Goal: Task Accomplishment & Management: Complete application form

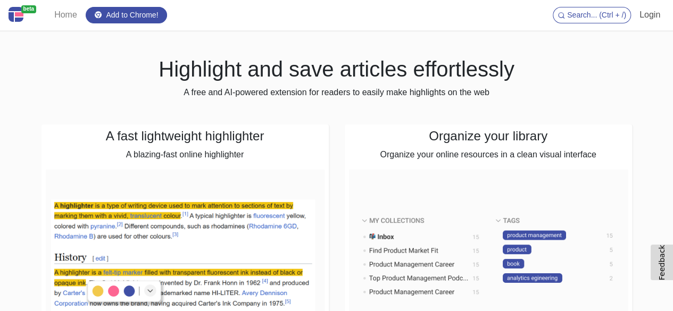
click at [657, 17] on link "Login" at bounding box center [649, 14] width 29 height 21
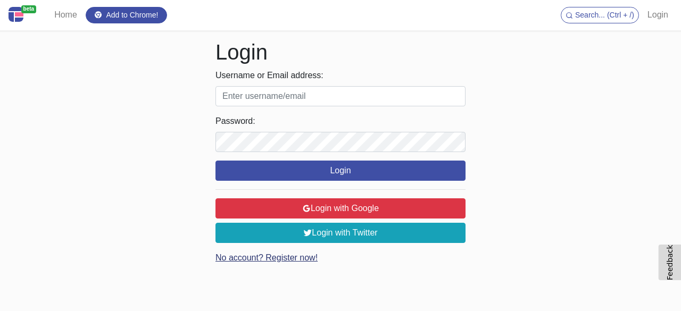
click at [292, 258] on link "No account? Register now!" at bounding box center [266, 257] width 102 height 9
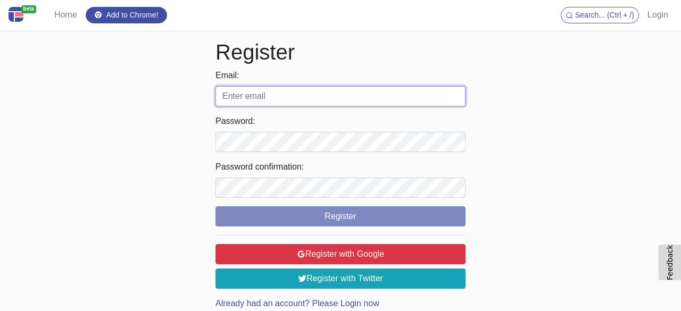
click at [354, 96] on input "Email:" at bounding box center [340, 96] width 250 height 20
type input "[EMAIL_ADDRESS][DOMAIN_NAME]"
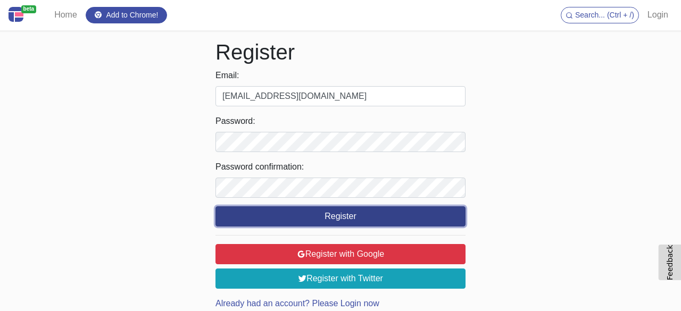
click at [330, 217] on button "Register" at bounding box center [340, 216] width 250 height 20
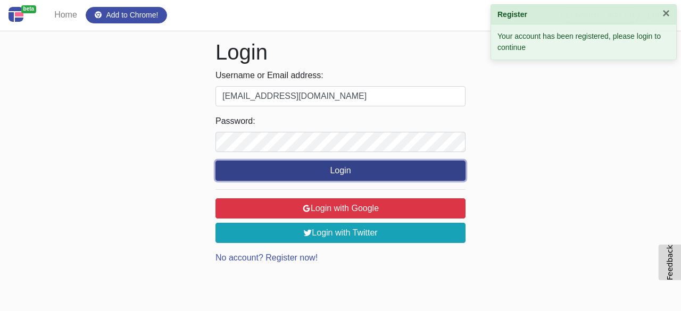
click at [376, 174] on button "Login" at bounding box center [340, 171] width 250 height 20
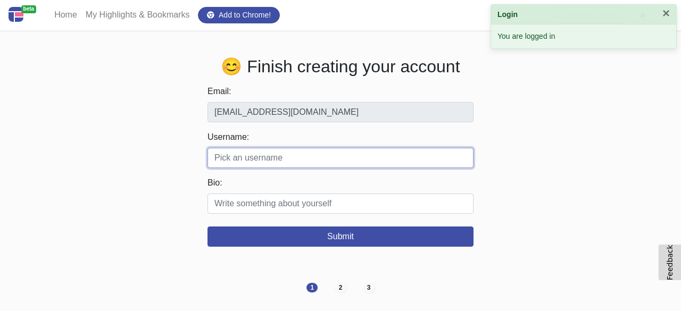
click at [283, 158] on input "Username:" at bounding box center [340, 158] width 266 height 20
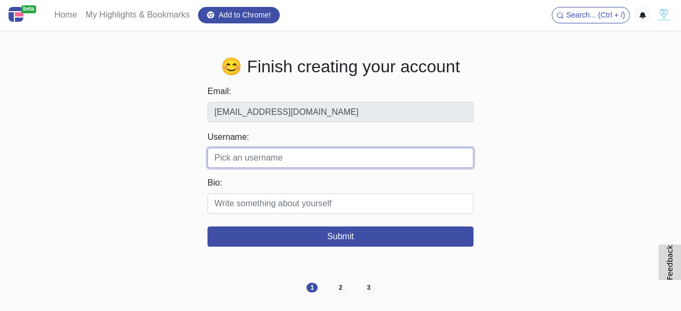
click at [239, 166] on input "Username:" at bounding box center [340, 158] width 266 height 20
paste input "ukam"
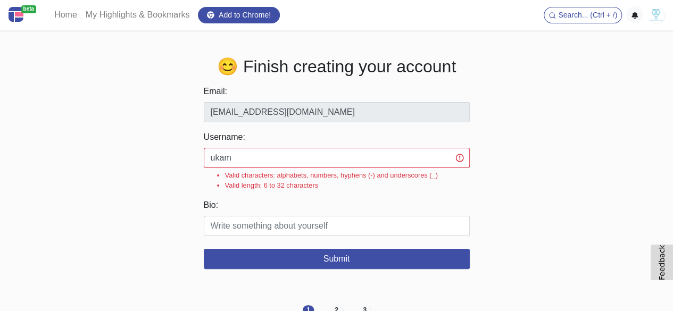
click at [182, 112] on div "😊 Finish creating your account Email: [EMAIL_ADDRESS][DOMAIN_NAME] Username: uk…" at bounding box center [336, 162] width 591 height 213
click at [263, 159] on input "ukam" at bounding box center [337, 158] width 266 height 20
paste input "industrial"
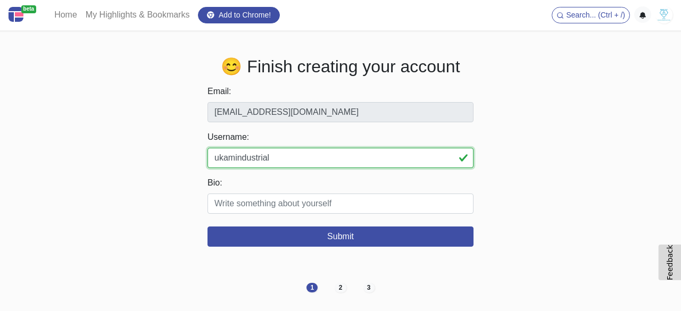
type input "ukamindustrial"
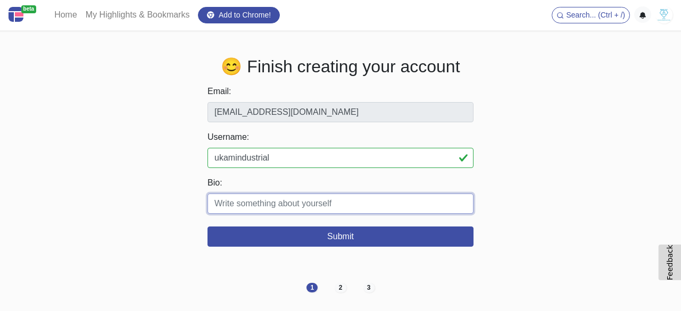
click at [265, 208] on input "Bio:" at bounding box center [340, 204] width 266 height 20
paste input "UKAM Industrial Superhard Tools is a U.S. manufacturer of precision diamond and…"
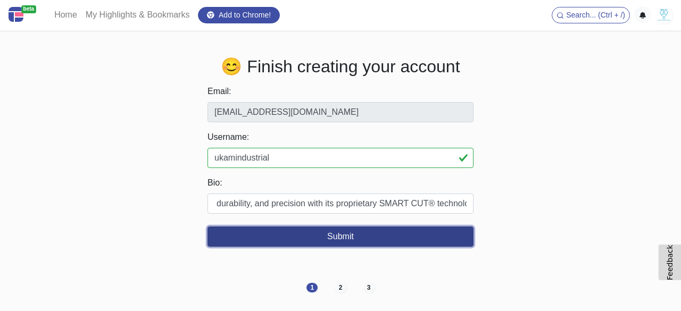
click at [386, 234] on button "Submit" at bounding box center [340, 237] width 266 height 20
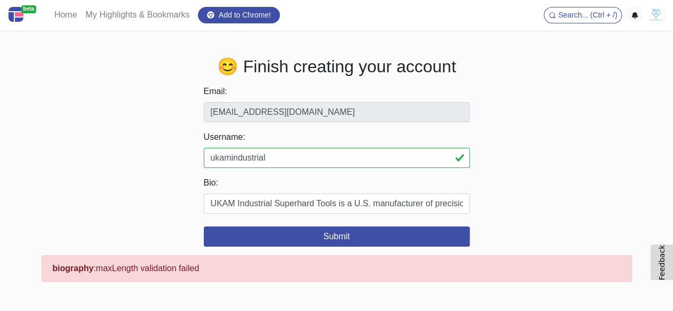
scroll to position [26, 0]
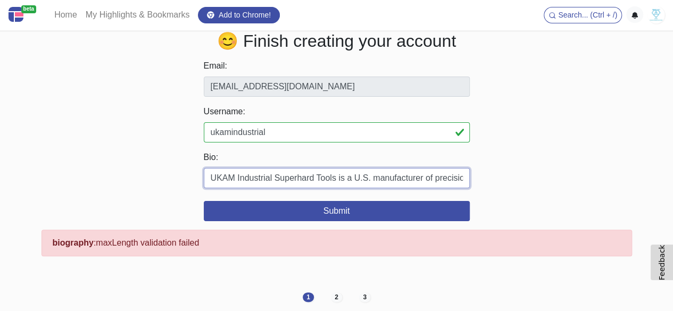
click at [377, 173] on input "UKAM Industrial Superhard Tools is a U.S. manufacturer of precision diamond and…" at bounding box center [337, 178] width 266 height 20
paste input "Precision diamond & CBN tools for cutting, drilling, grinding, polishing – [DOM…"
click at [423, 177] on input "Precision diamond & CBN tools for cutting, drilling, grinding, polishing – [DOM…" at bounding box center [337, 178] width 266 height 20
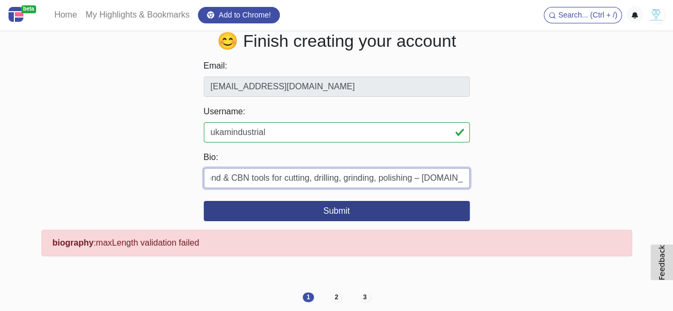
type input "Precision diamond & CBN tools for cutting, drilling, grinding, polishing – [DOM…"
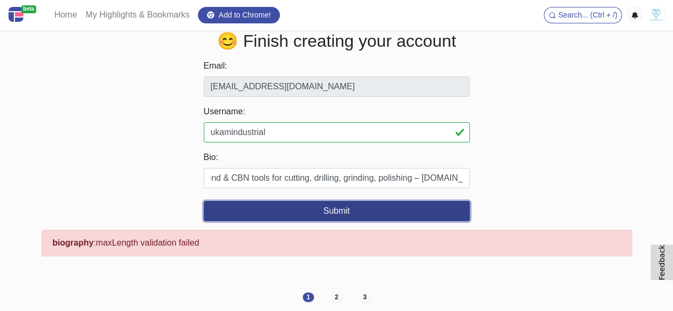
scroll to position [0, 0]
click at [407, 209] on button "Submit" at bounding box center [337, 211] width 266 height 20
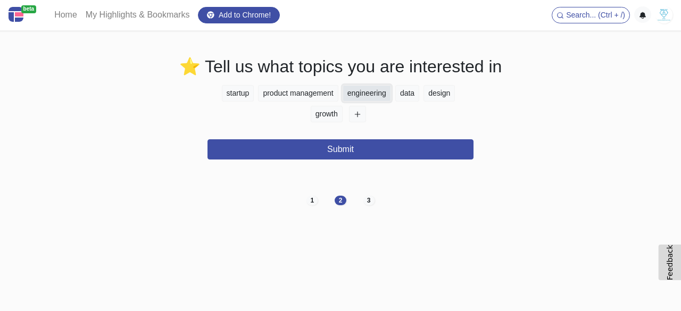
click at [373, 92] on button "engineering" at bounding box center [367, 93] width 48 height 16
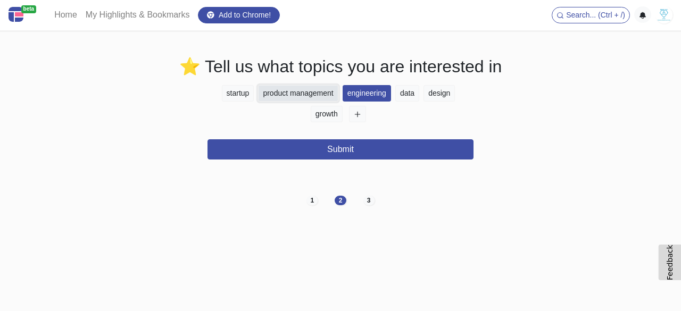
click at [275, 94] on button "product management" at bounding box center [298, 93] width 80 height 16
click at [242, 94] on button "startup" at bounding box center [238, 93] width 32 height 16
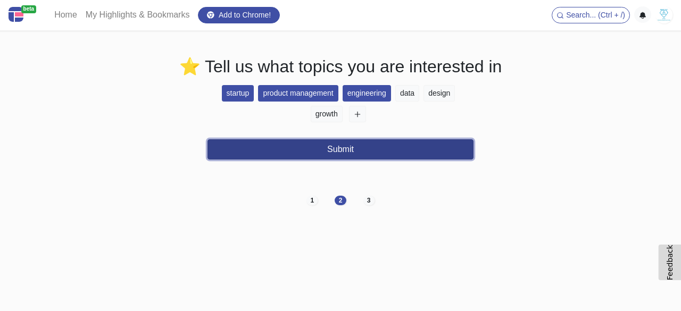
click at [405, 140] on button "Submit" at bounding box center [340, 149] width 266 height 20
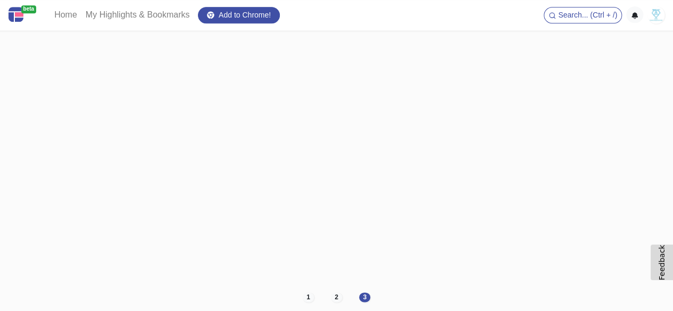
scroll to position [7, 0]
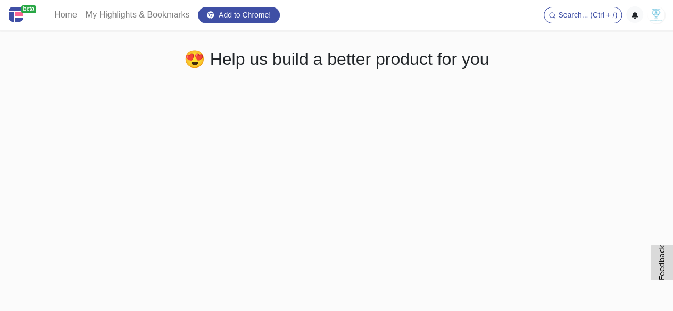
click at [653, 19] on img at bounding box center [655, 14] width 17 height 17
click at [653, 15] on img at bounding box center [655, 14] width 17 height 17
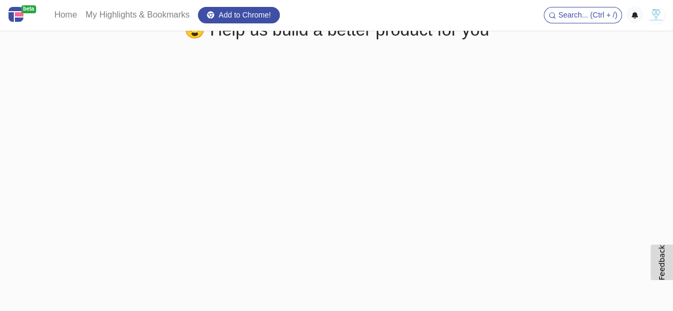
scroll to position [53, 0]
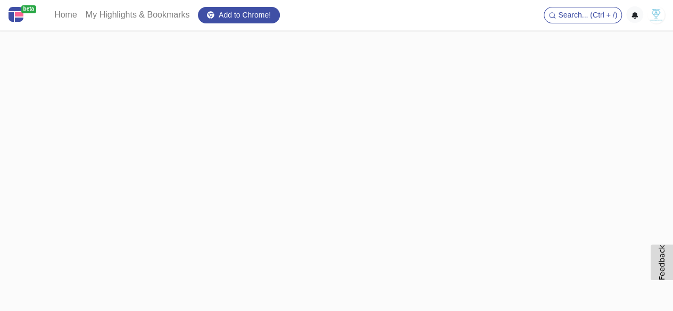
click at [21, 15] on img at bounding box center [16, 14] width 15 height 15
click at [30, 24] on link "beta" at bounding box center [25, 15] width 33 height 22
click at [30, 18] on link "beta" at bounding box center [25, 15] width 33 height 22
click at [589, 14] on span "Search... (Ctrl + /)" at bounding box center [587, 15] width 59 height 9
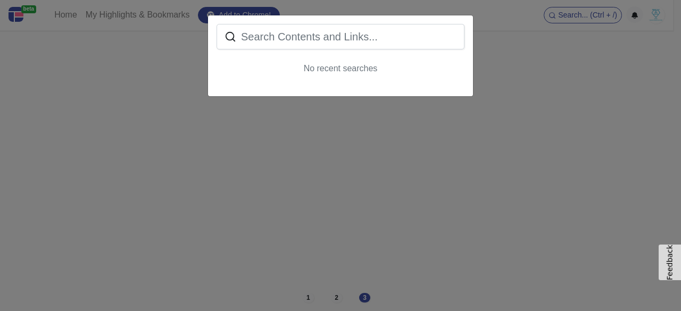
click at [588, 16] on div "No recent searches" at bounding box center [340, 155] width 681 height 311
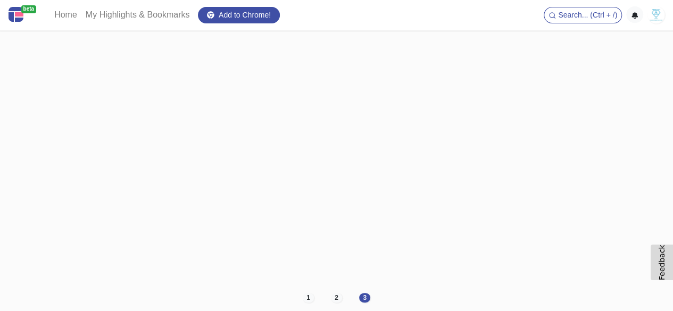
click at [624, 7] on ul "Search... (Ctrl + /) Logout" at bounding box center [604, 14] width 121 height 17
click at [632, 14] on icon "button" at bounding box center [634, 15] width 7 height 7
click at [654, 7] on img at bounding box center [655, 14] width 17 height 17
